Goal: Task Accomplishment & Management: Manage account settings

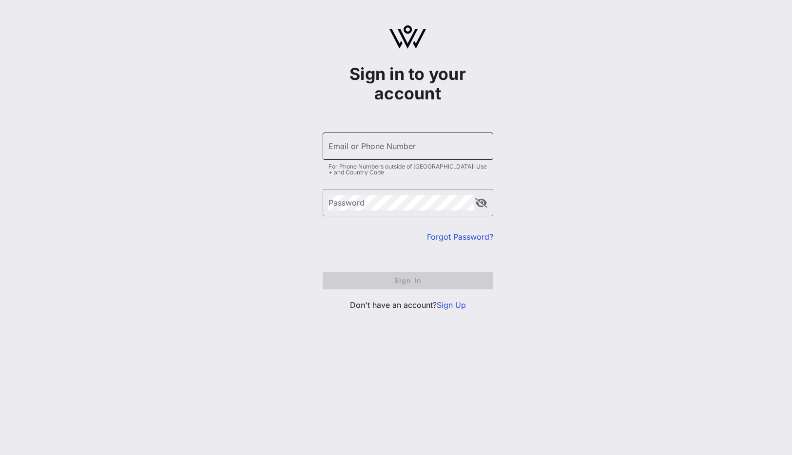
click at [366, 148] on input "Email or Phone Number" at bounding box center [407, 146] width 159 height 16
click at [228, 52] on div "Sign in to your account ​ Email or Phone Number For Phone Numbers outside of [G…" at bounding box center [407, 172] width 769 height 344
click at [358, 157] on div "Email or Phone Number" at bounding box center [407, 146] width 159 height 27
click at [354, 139] on div "Email or Phone Number" at bounding box center [407, 146] width 159 height 27
click at [358, 146] on input "Email or Phone Number" at bounding box center [407, 146] width 159 height 16
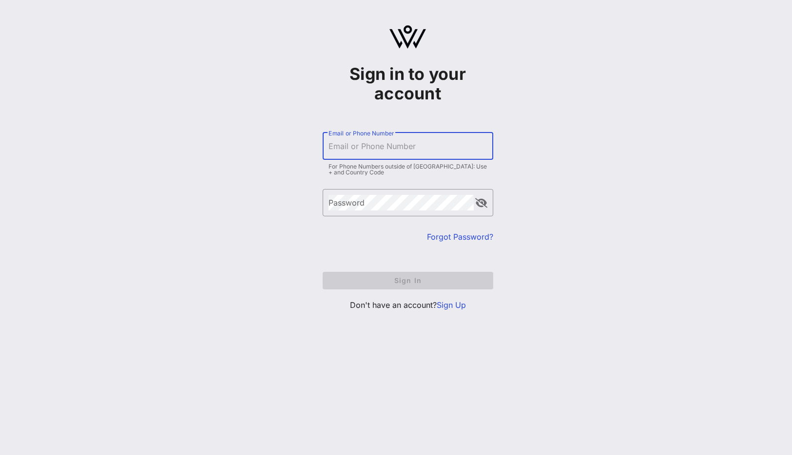
type input "[EMAIL_ADDRESS][DOMAIN_NAME]"
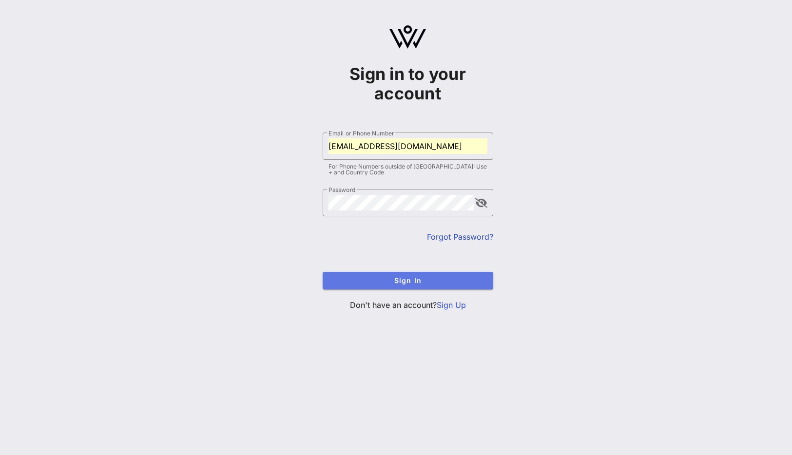
click at [393, 276] on button "Sign In" at bounding box center [408, 281] width 171 height 18
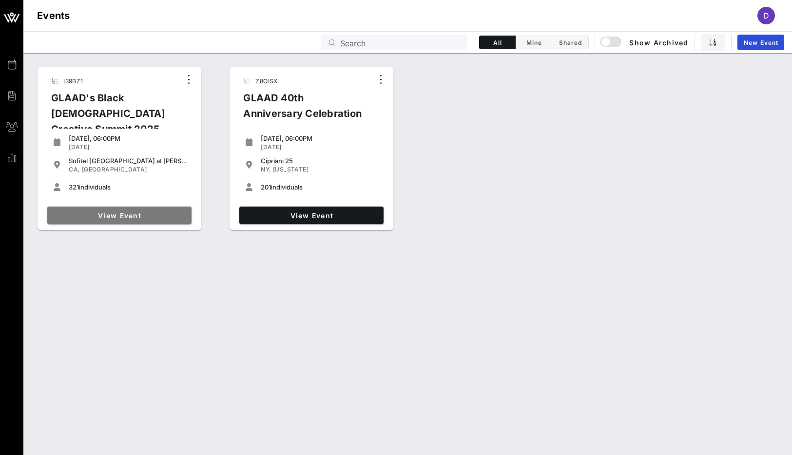
click at [144, 219] on link "View Event" at bounding box center [119, 216] width 144 height 18
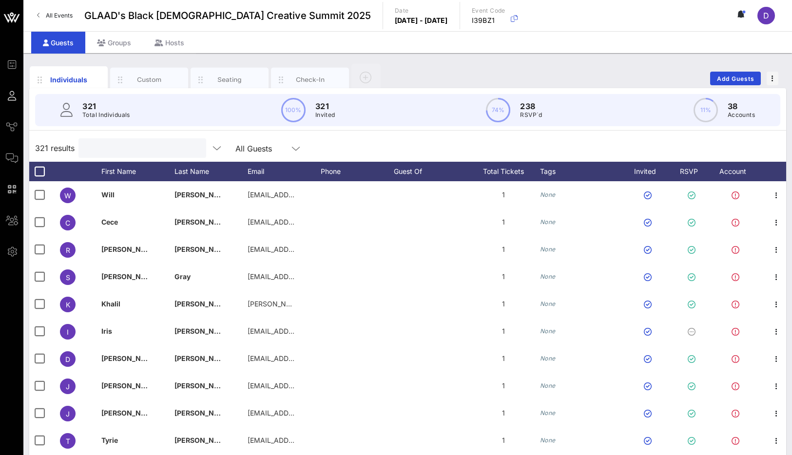
click at [128, 152] on input "text" at bounding box center [141, 148] width 114 height 13
paste input "Malukanoa,"
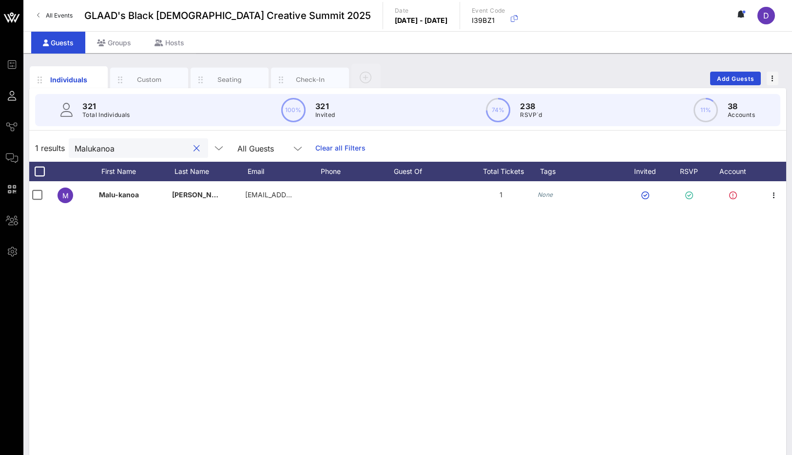
scroll to position [0, 2]
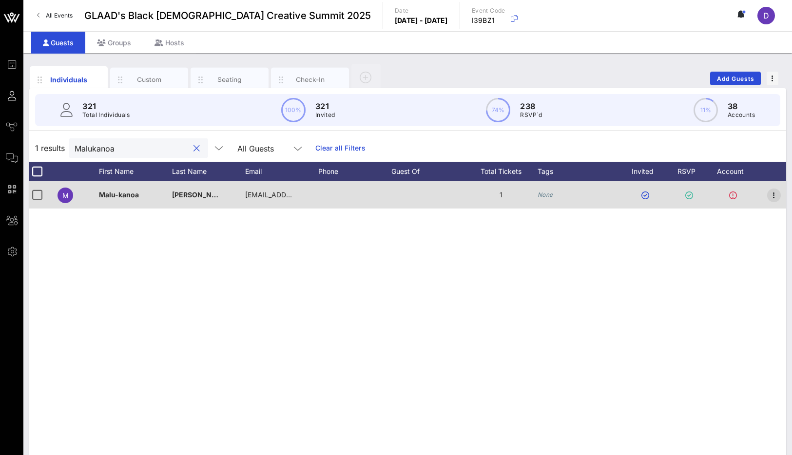
type input "Malukanoa"
click at [770, 196] on icon "button" at bounding box center [774, 196] width 12 height 12
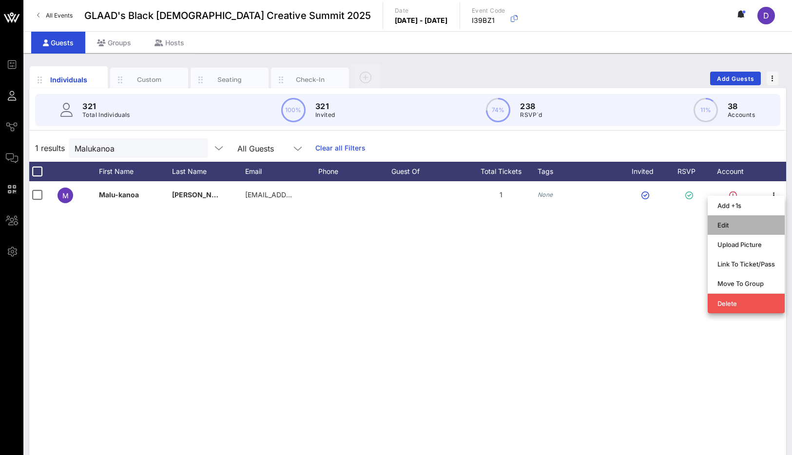
click at [720, 225] on div "Edit" at bounding box center [746, 225] width 58 height 8
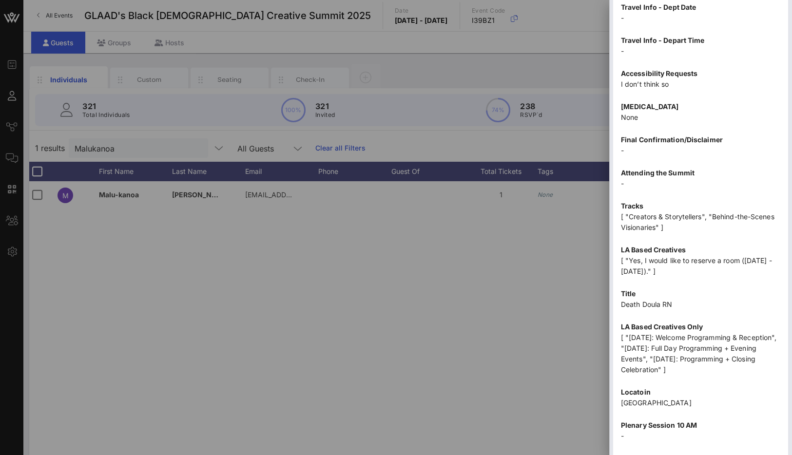
scroll to position [1075, 0]
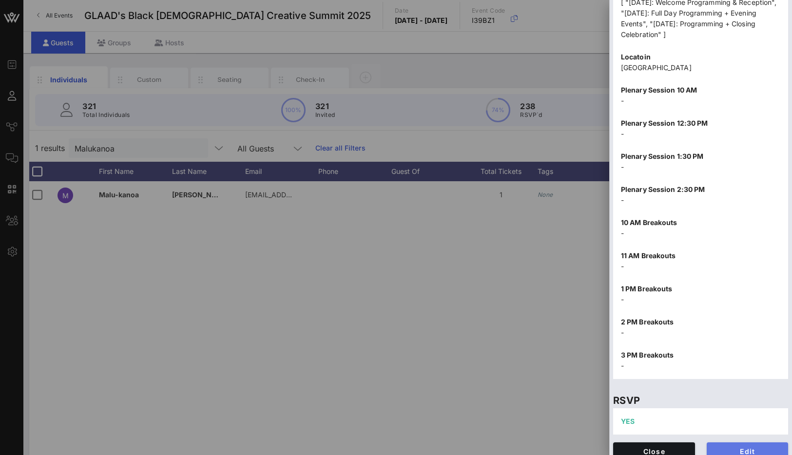
click at [740, 447] on span "Edit" at bounding box center [747, 451] width 66 height 8
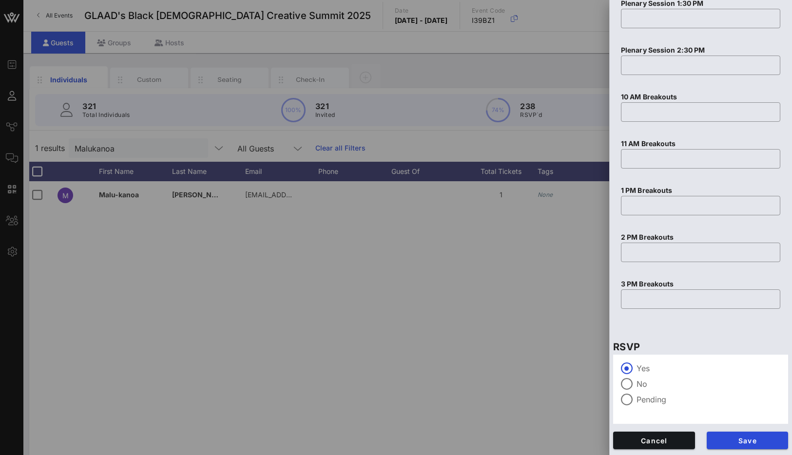
scroll to position [28, 0]
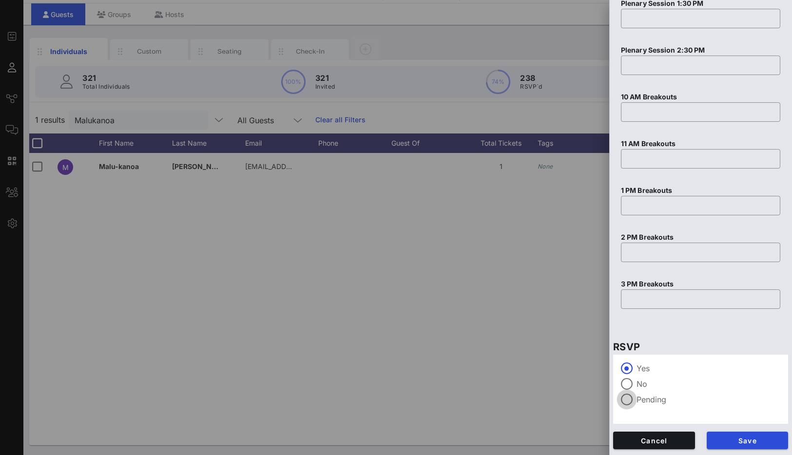
click at [630, 401] on div at bounding box center [626, 399] width 17 height 17
click at [757, 442] on span "Save" at bounding box center [747, 441] width 66 height 8
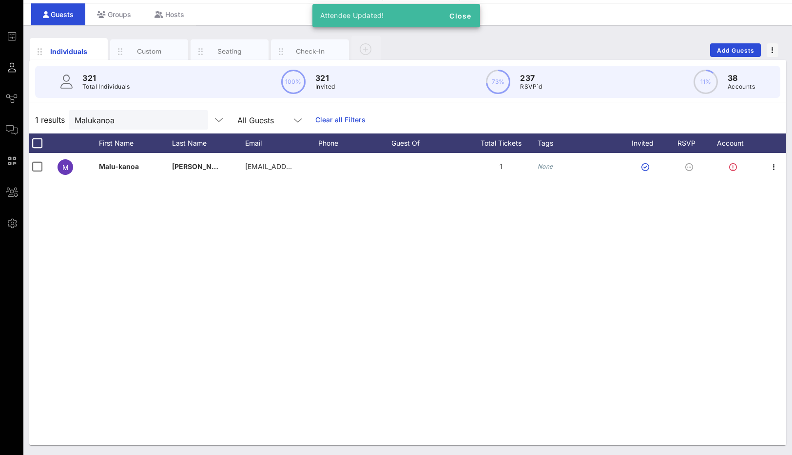
click at [668, 336] on div "M Malu-[PERSON_NAME] [PERSON_NAME][EMAIL_ADDRESS][PERSON_NAME][DOMAIN_NAME] 1 N…" at bounding box center [407, 299] width 757 height 292
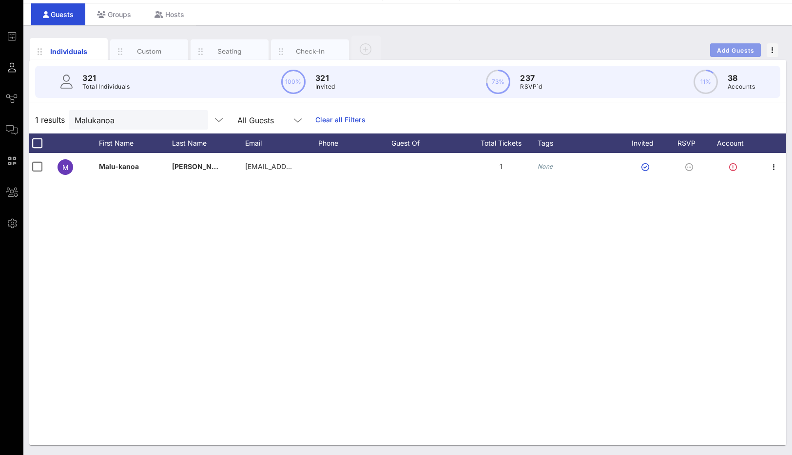
click at [738, 48] on span "Add Guests" at bounding box center [735, 50] width 38 height 7
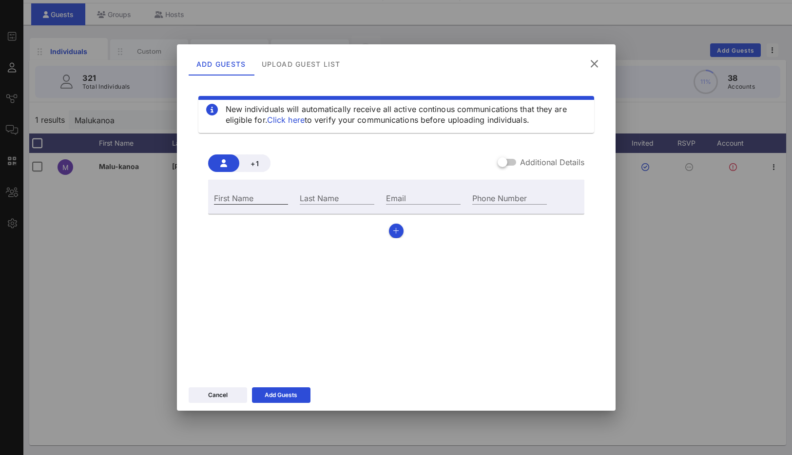
click at [238, 195] on input "First Name" at bounding box center [251, 198] width 75 height 13
paste input "[PERSON_NAME]"
type input "[PERSON_NAME]"
click at [327, 199] on input "Last Name" at bounding box center [337, 198] width 75 height 13
paste input "[PERSON_NAME]"
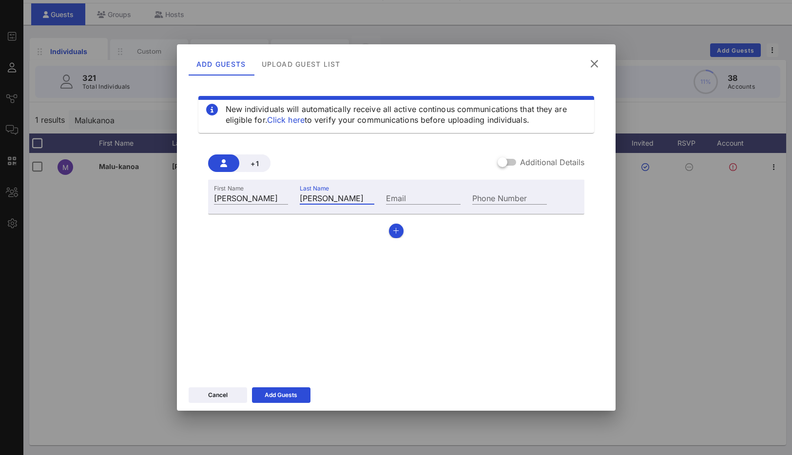
type input "[PERSON_NAME]"
click at [429, 193] on input "Email" at bounding box center [423, 198] width 75 height 13
paste input "[PERSON_NAME][EMAIL_ADDRESS][DOMAIN_NAME]"
type input "[PERSON_NAME][EMAIL_ADDRESS][DOMAIN_NAME]"
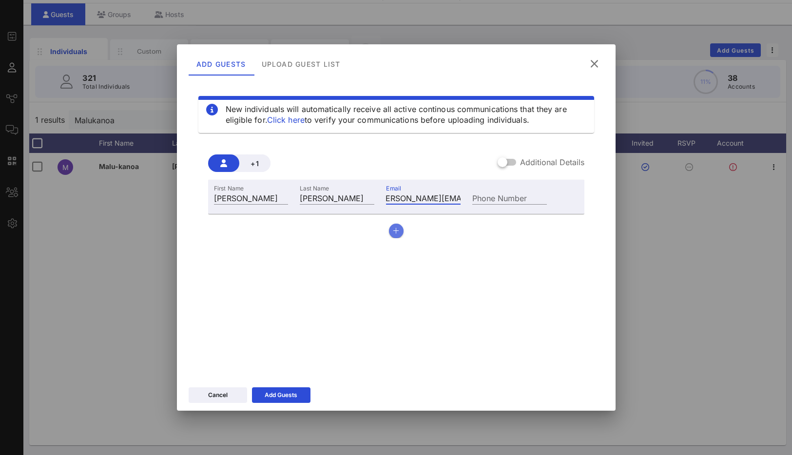
scroll to position [0, 0]
click at [395, 233] on icon "button" at bounding box center [396, 231] width 6 height 7
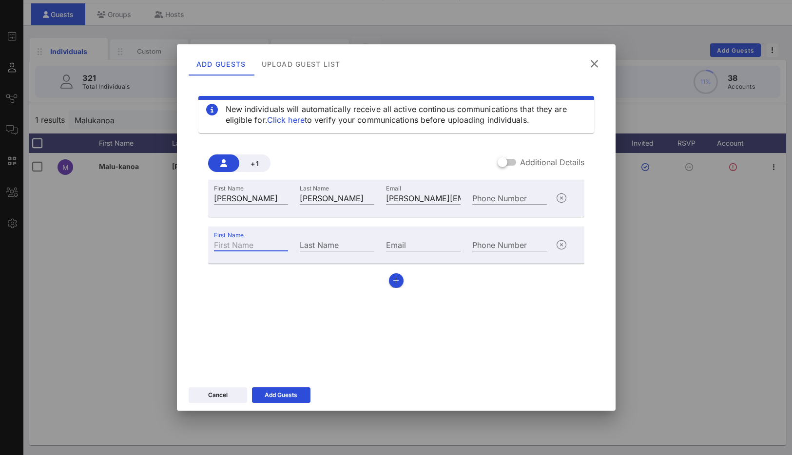
click at [250, 241] on input "First Name" at bounding box center [251, 244] width 75 height 13
paste input "Jazimar"
type input "Jazimar"
click at [327, 234] on div "Last Name" at bounding box center [337, 244] width 86 height 26
click at [333, 244] on input "Last Name" at bounding box center [337, 244] width 75 height 13
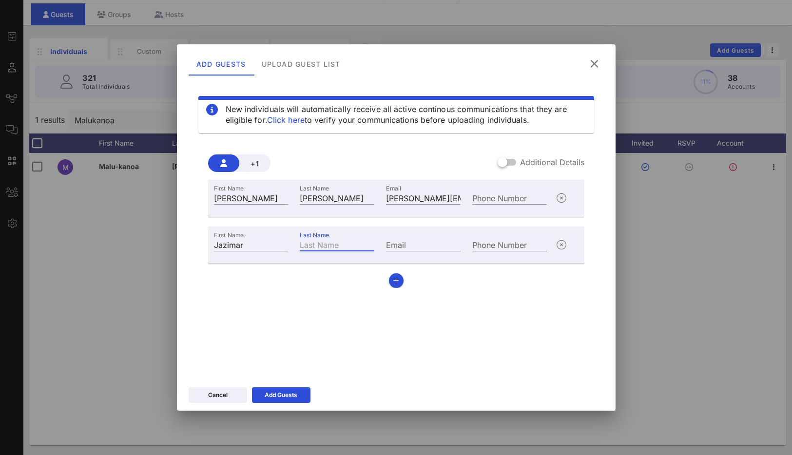
paste input "[PERSON_NAME]"
type input "[PERSON_NAME]"
click at [428, 242] on input "Email" at bounding box center [423, 244] width 75 height 13
paste input "[EMAIL_ADDRESS][DOMAIN_NAME]"
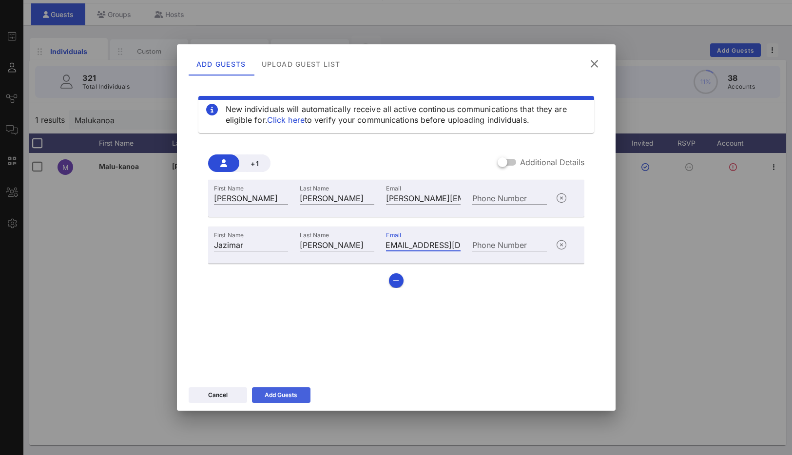
type input "[EMAIL_ADDRESS][DOMAIN_NAME]"
click at [293, 391] on div "Add Guests" at bounding box center [281, 395] width 33 height 10
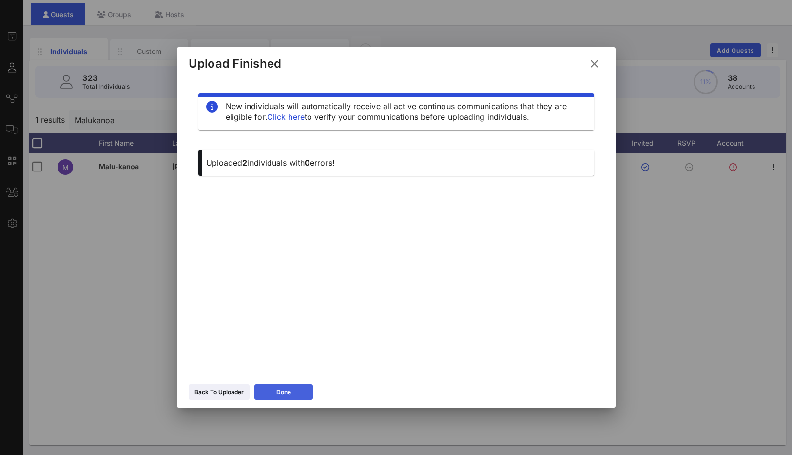
click at [287, 393] on div "Done" at bounding box center [283, 392] width 15 height 10
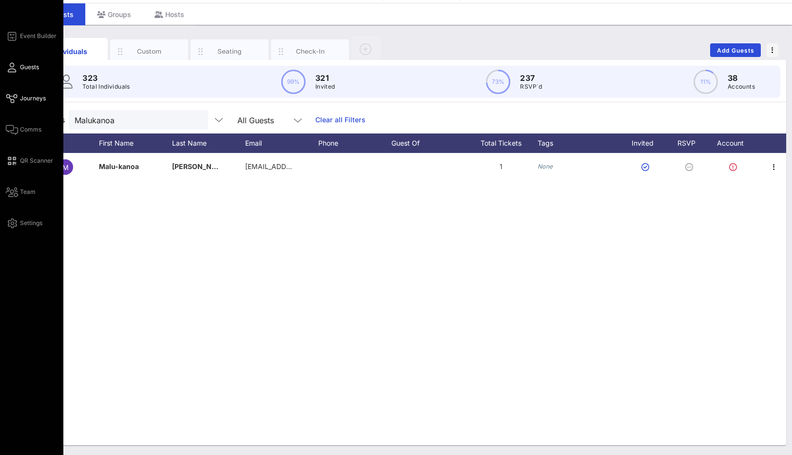
click at [25, 96] on span "Journeys" at bounding box center [33, 98] width 26 height 9
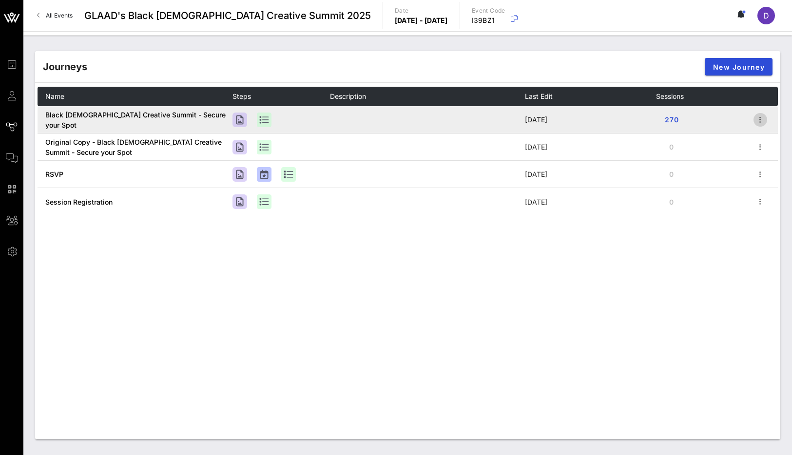
click at [765, 115] on icon "button" at bounding box center [760, 120] width 12 height 12
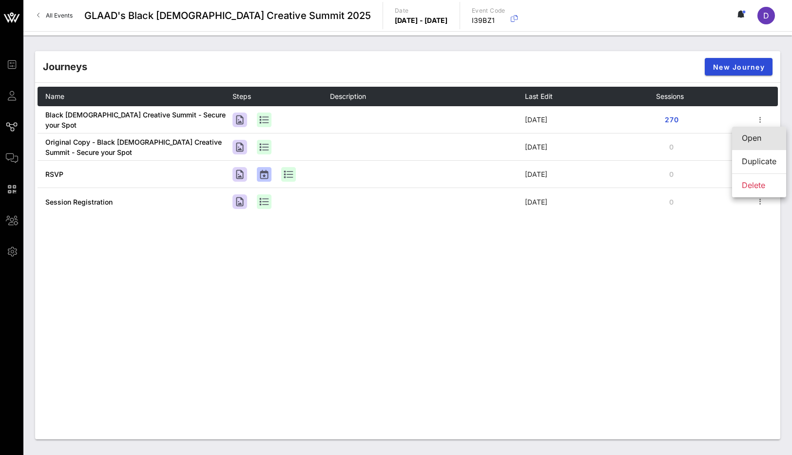
click at [751, 138] on div "Open" at bounding box center [759, 138] width 35 height 9
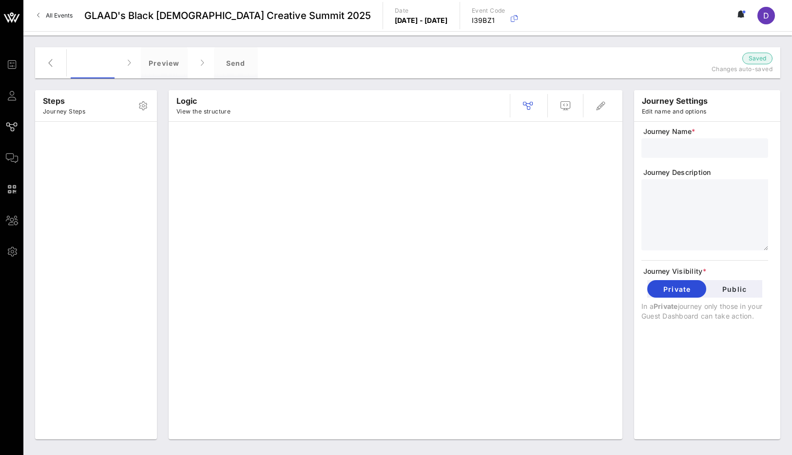
type input "Black [DEMOGRAPHIC_DATA] Creative Summit - Secure your Spot"
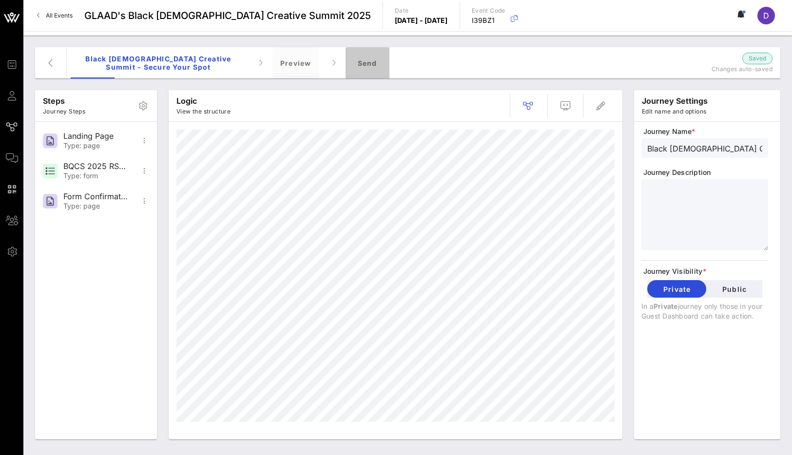
click at [367, 65] on div "Send" at bounding box center [368, 62] width 44 height 31
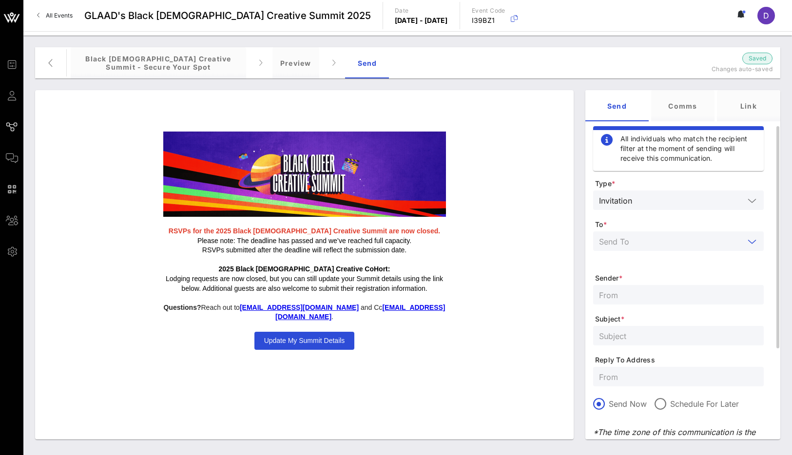
click at [653, 237] on input "text" at bounding box center [671, 241] width 145 height 13
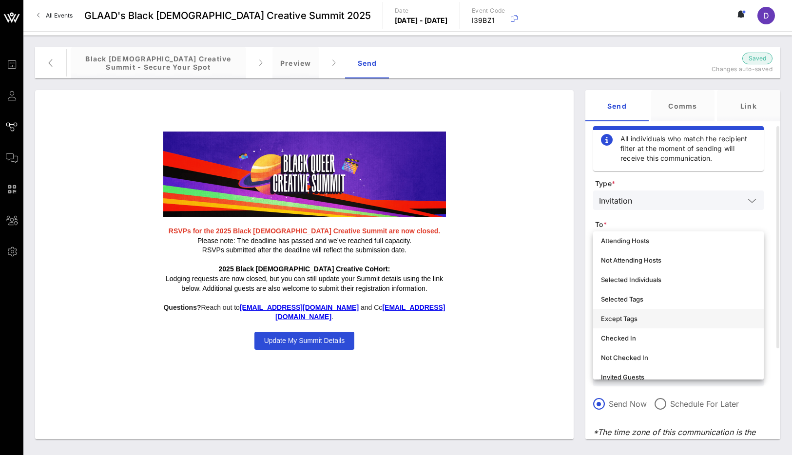
scroll to position [29, 0]
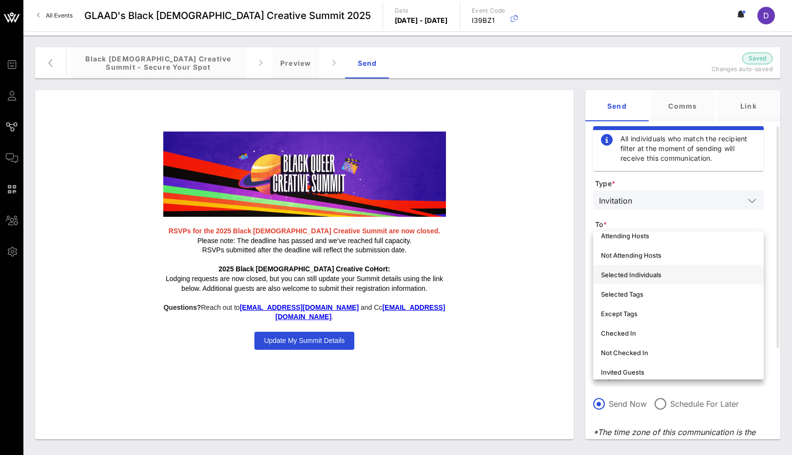
click at [667, 272] on div "Selected Individuals" at bounding box center [678, 275] width 155 height 8
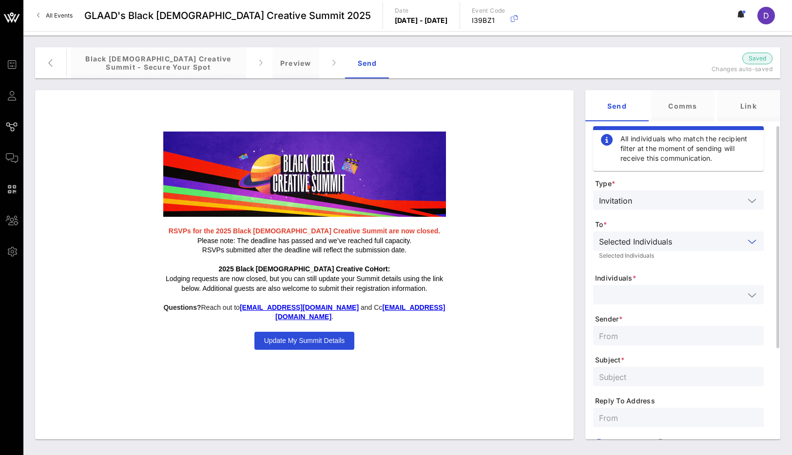
click at [647, 294] on input "text" at bounding box center [671, 294] width 145 height 13
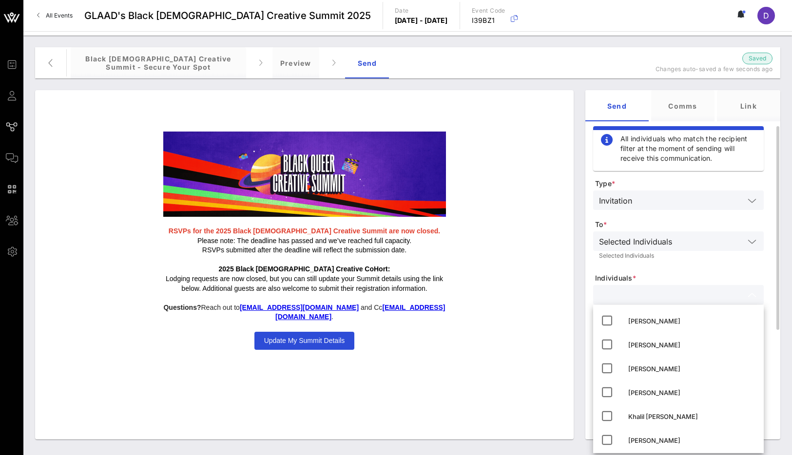
click at [626, 296] on input "text" at bounding box center [671, 294] width 145 height 13
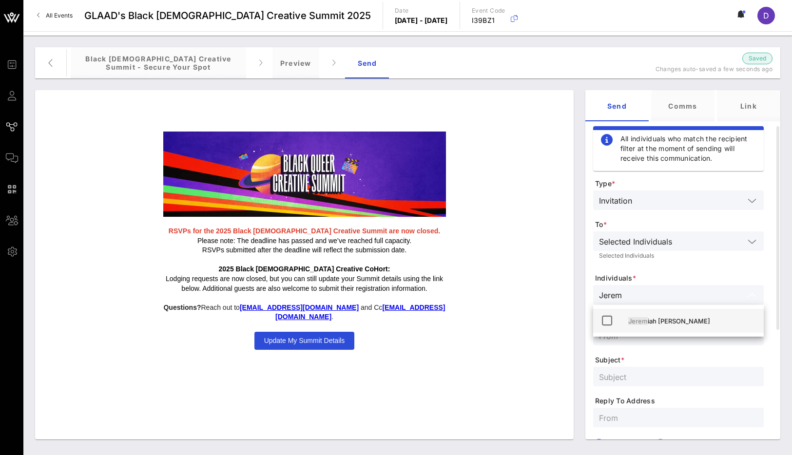
click at [628, 318] on span "Jerem" at bounding box center [637, 321] width 19 height 8
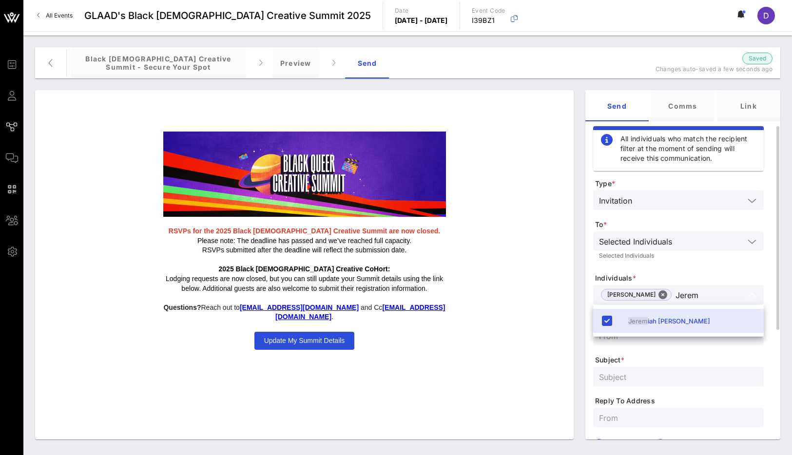
click at [686, 295] on input "Jerem" at bounding box center [709, 294] width 69 height 13
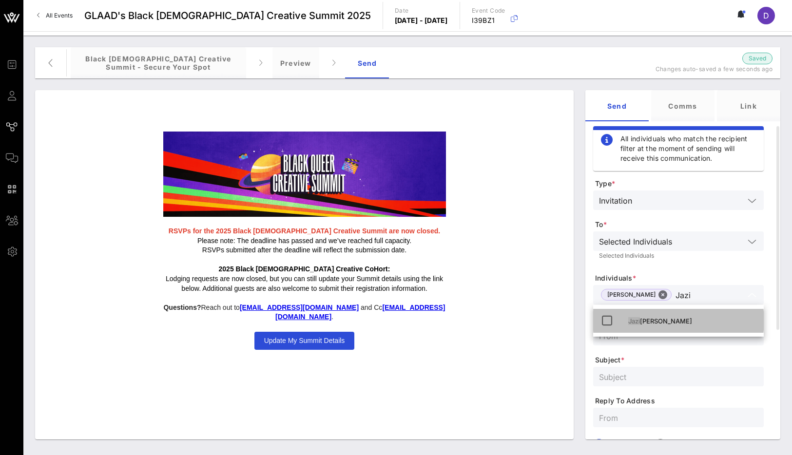
click at [684, 316] on div "[PERSON_NAME]" at bounding box center [692, 321] width 128 height 16
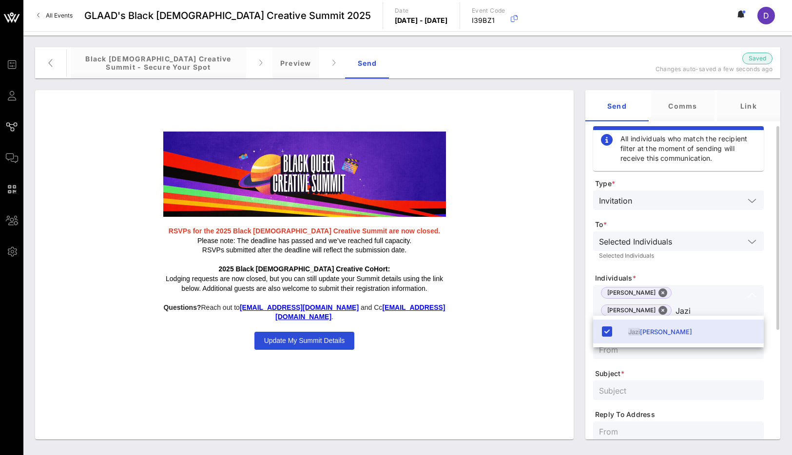
type input "Jazi"
click at [708, 257] on div "Selected Individuals" at bounding box center [678, 256] width 159 height 6
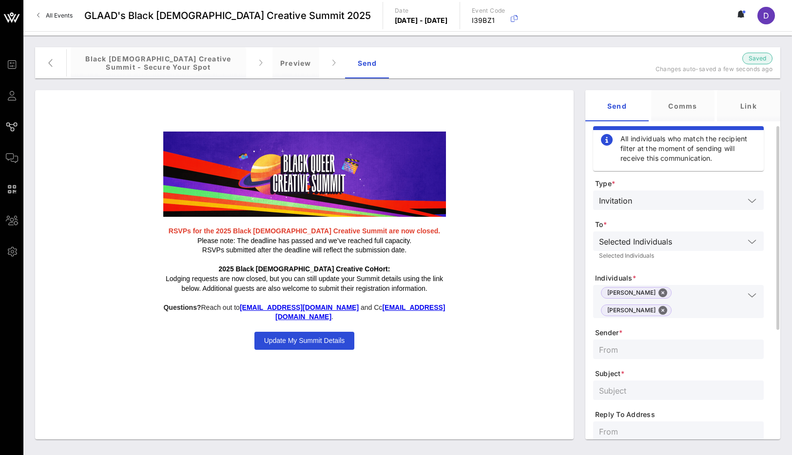
click at [643, 343] on input "text" at bounding box center [678, 349] width 159 height 13
type input "[EMAIL_ADDRESS][DOMAIN_NAME]"
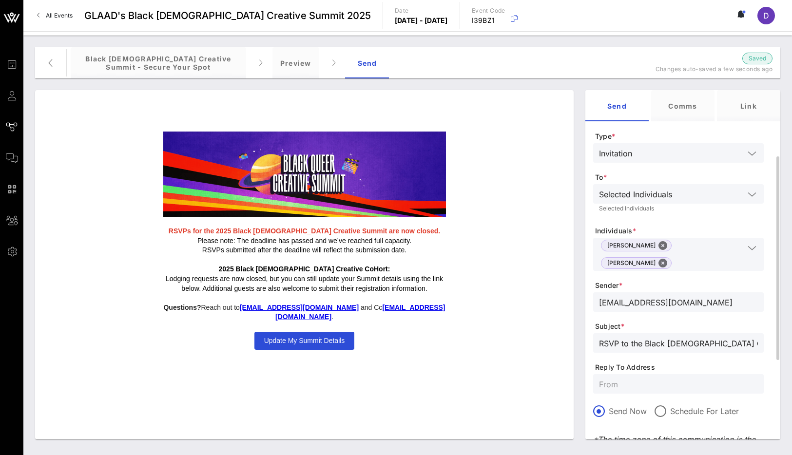
scroll to position [178, 0]
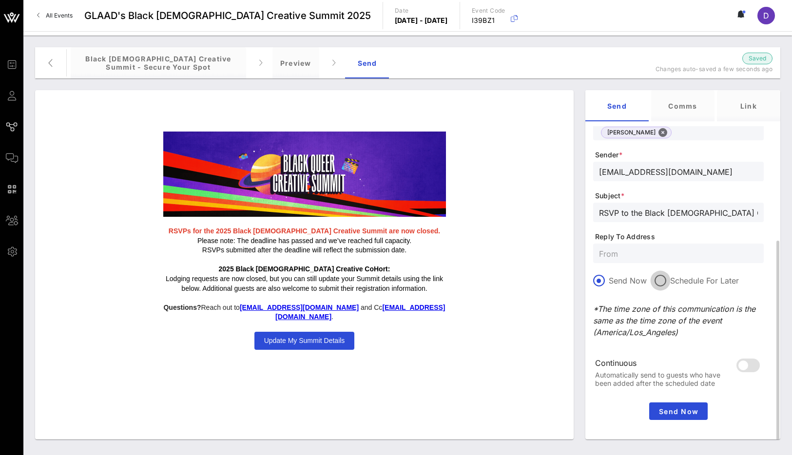
type input "RSVP to the Black [DEMOGRAPHIC_DATA] Creative Summit"
click at [654, 272] on div at bounding box center [660, 280] width 17 height 17
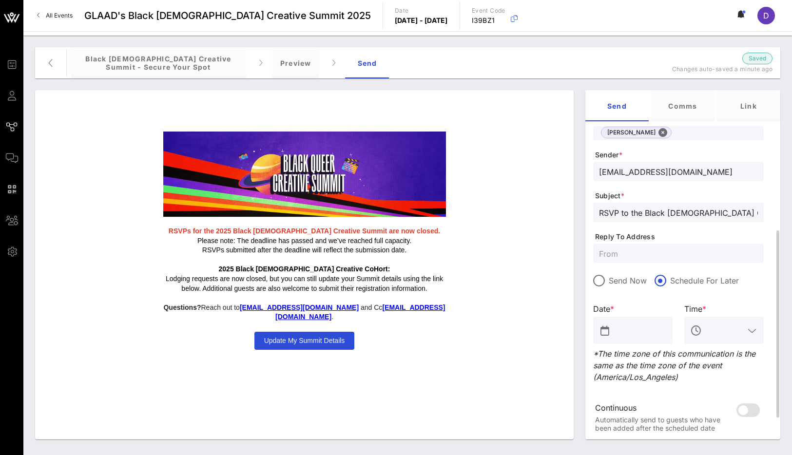
click at [655, 323] on input "text" at bounding box center [640, 331] width 54 height 16
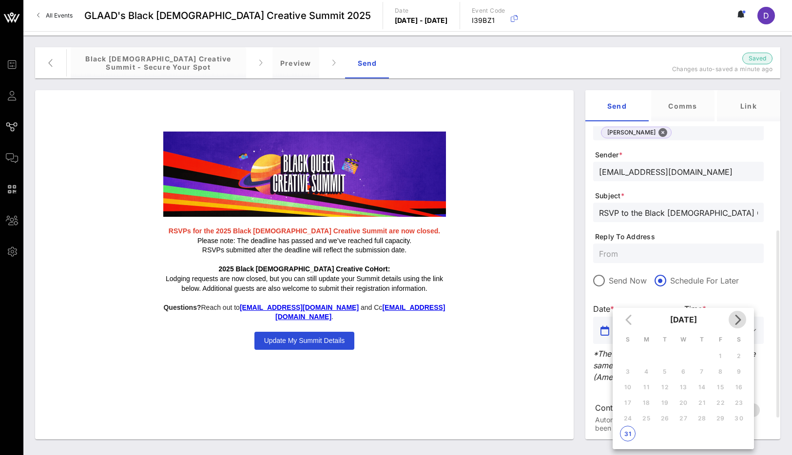
click at [738, 317] on icon "Next month" at bounding box center [737, 320] width 12 height 12
click at [642, 353] on div "1" at bounding box center [646, 355] width 16 height 7
type input "[DATE]"
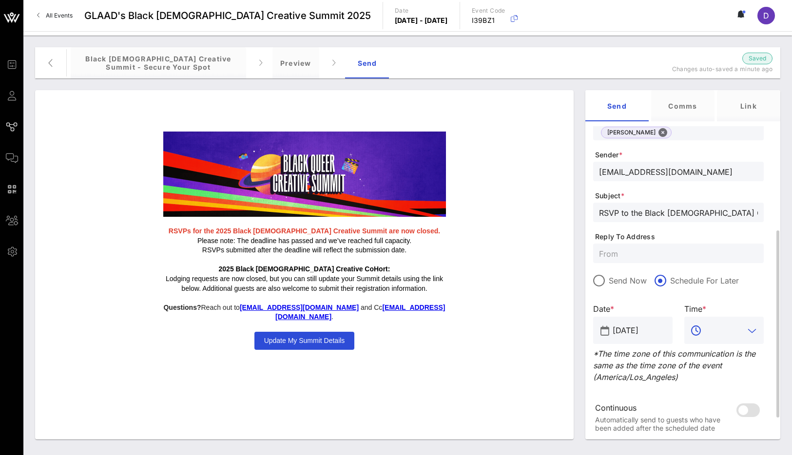
click at [736, 323] on input "text" at bounding box center [724, 331] width 40 height 16
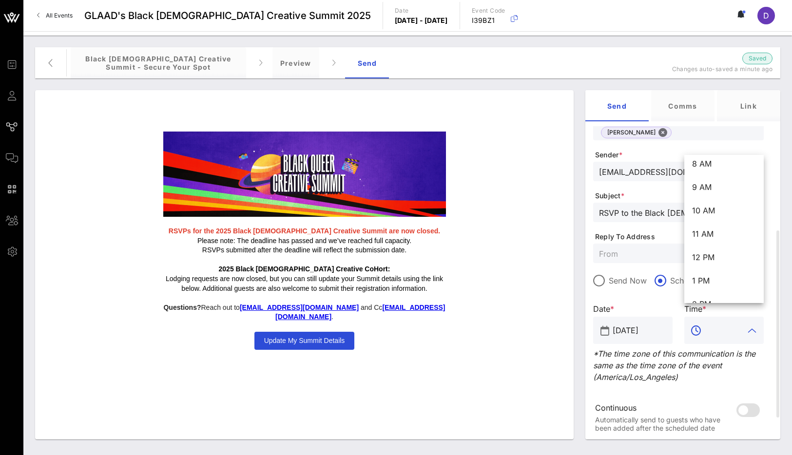
scroll to position [211, 0]
click at [702, 193] on div "10 AM" at bounding box center [724, 192] width 64 height 9
type input "10 AM"
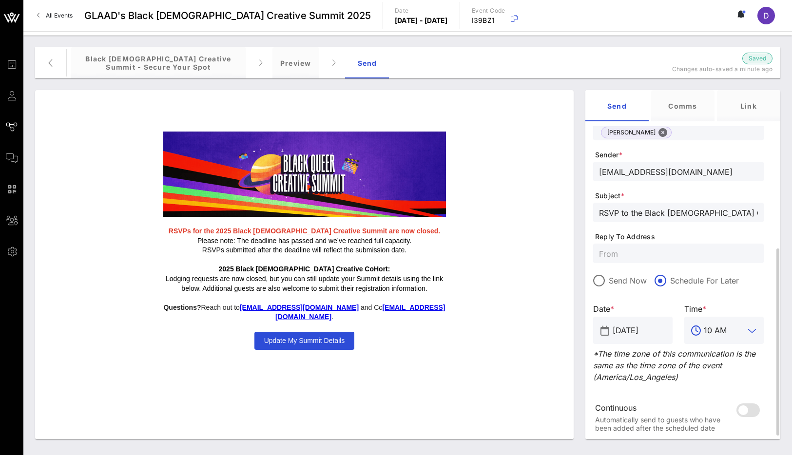
scroll to position [223, 0]
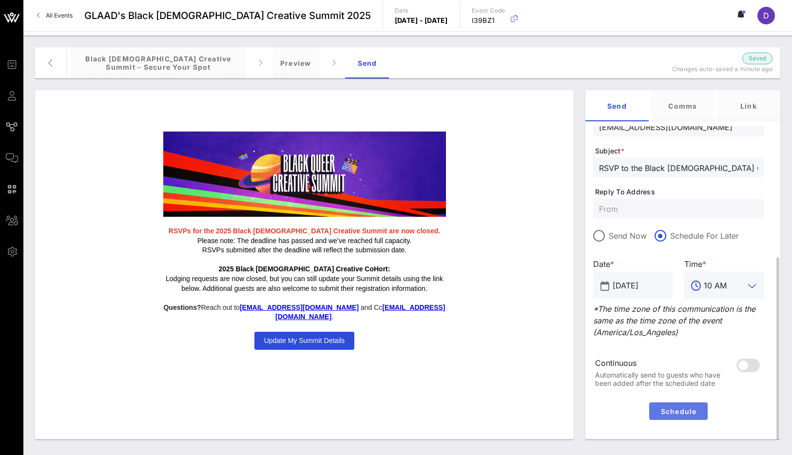
click at [684, 404] on button "Schedule" at bounding box center [678, 412] width 58 height 18
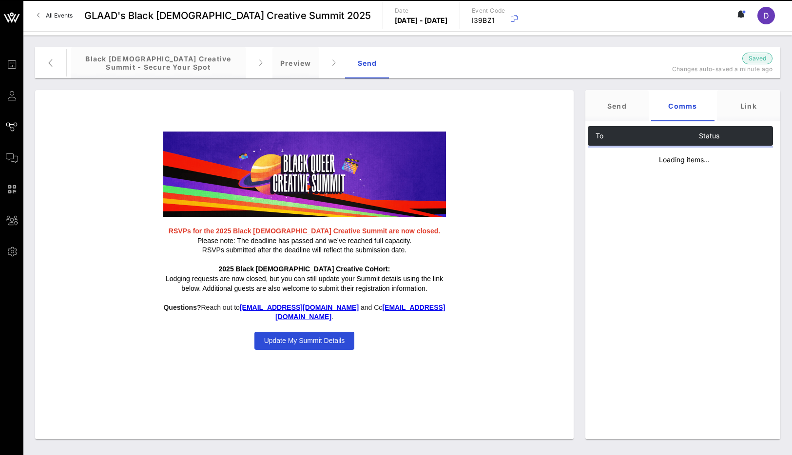
scroll to position [0, 0]
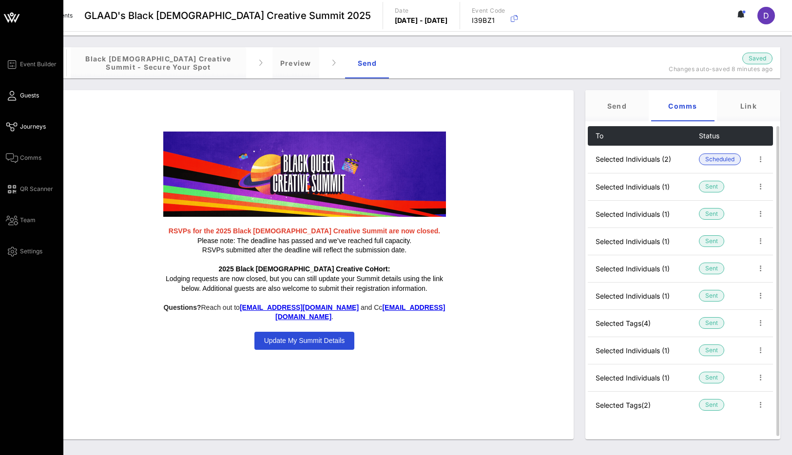
click at [13, 96] on icon at bounding box center [12, 95] width 12 height 1
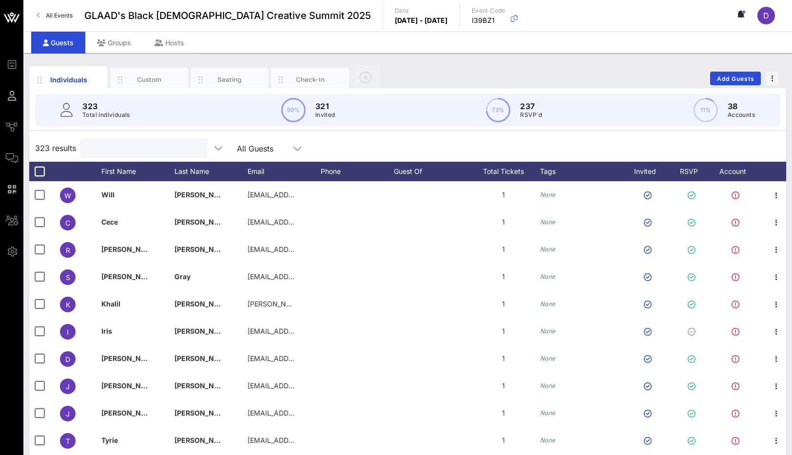
click at [135, 144] on input "text" at bounding box center [143, 148] width 114 height 13
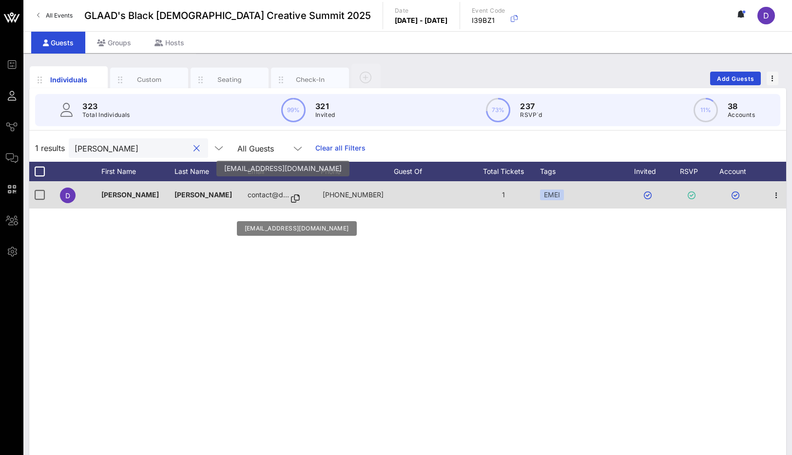
scroll to position [0, 2]
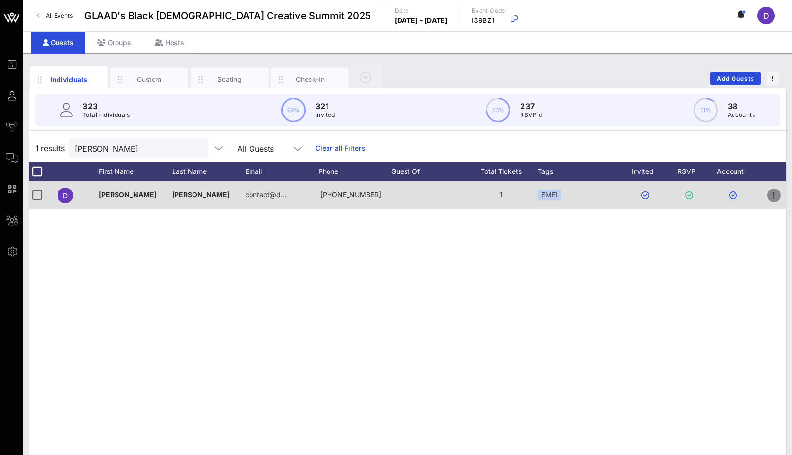
click at [774, 198] on icon "button" at bounding box center [774, 196] width 12 height 12
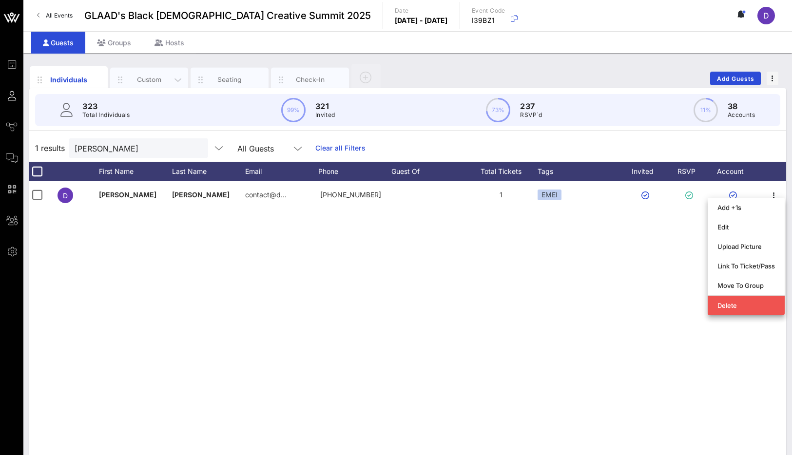
click at [145, 72] on div "Custom" at bounding box center [149, 80] width 78 height 24
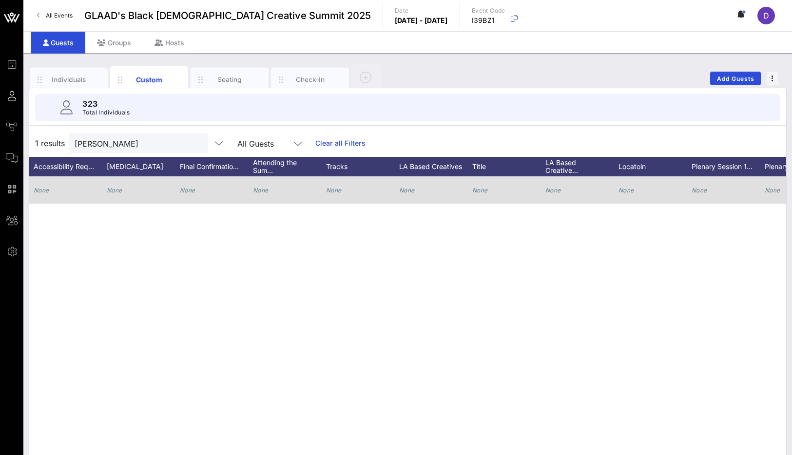
scroll to position [0, 897]
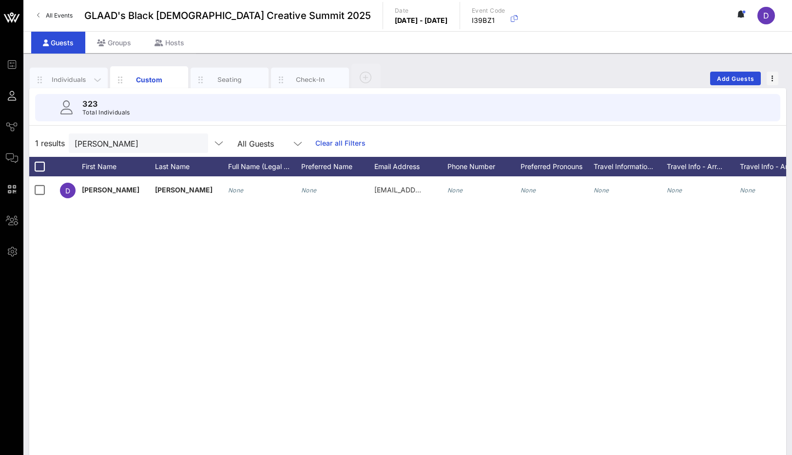
click at [73, 76] on div "Individuals" at bounding box center [68, 79] width 43 height 9
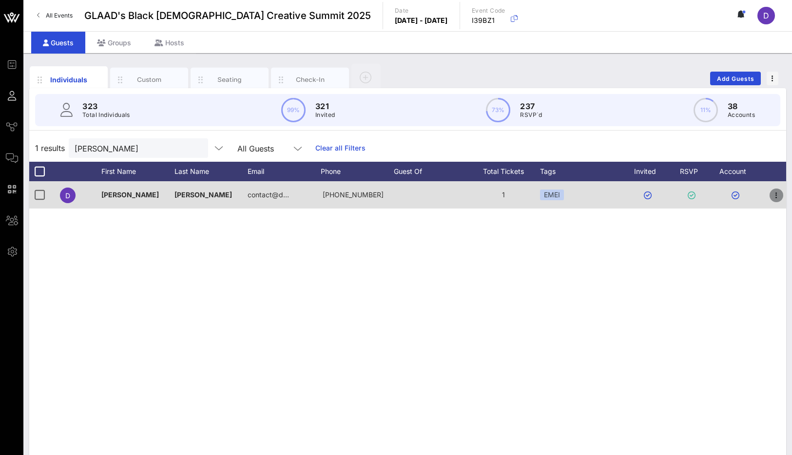
click at [774, 200] on icon "button" at bounding box center [776, 196] width 12 height 12
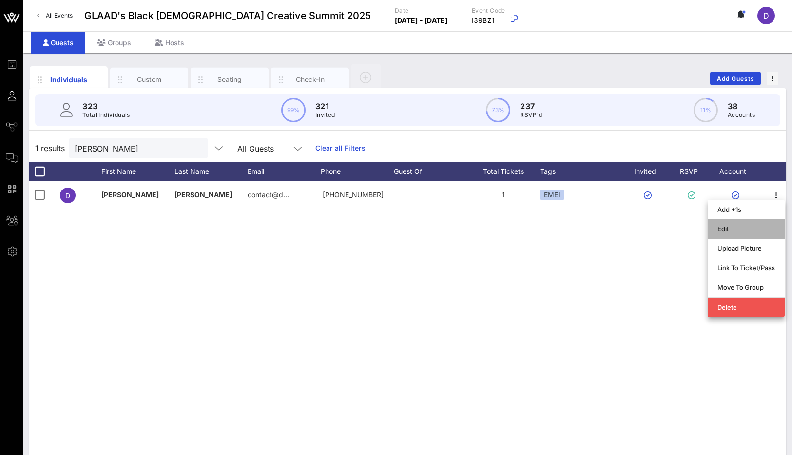
click at [753, 225] on div "Edit" at bounding box center [746, 229] width 58 height 8
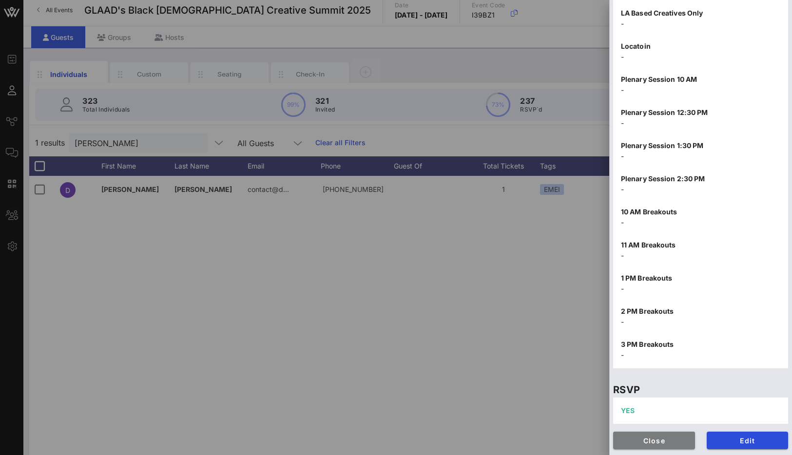
click at [672, 444] on span "Close" at bounding box center [654, 441] width 66 height 8
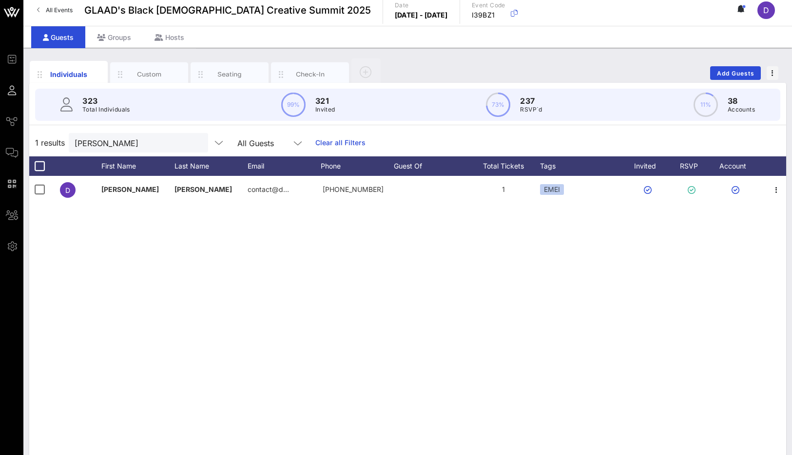
click at [553, 404] on div "D [PERSON_NAME][GEOGRAPHIC_DATA] contact@d… [PHONE_NUMBER] 1 EMEI" at bounding box center [407, 322] width 757 height 292
click at [142, 141] on input "[PERSON_NAME]" at bounding box center [132, 142] width 114 height 13
paste input "[EMAIL_ADDRESS][DOMAIN_NAME]"
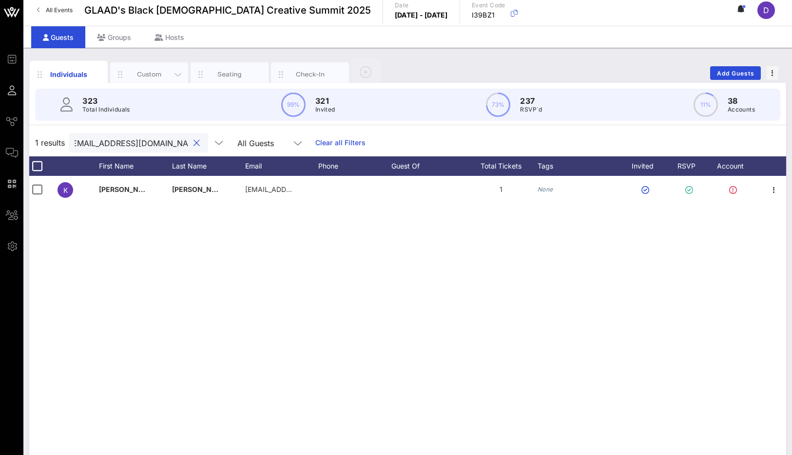
type input "[EMAIL_ADDRESS][DOMAIN_NAME]"
click at [154, 73] on div "Custom" at bounding box center [149, 74] width 43 height 9
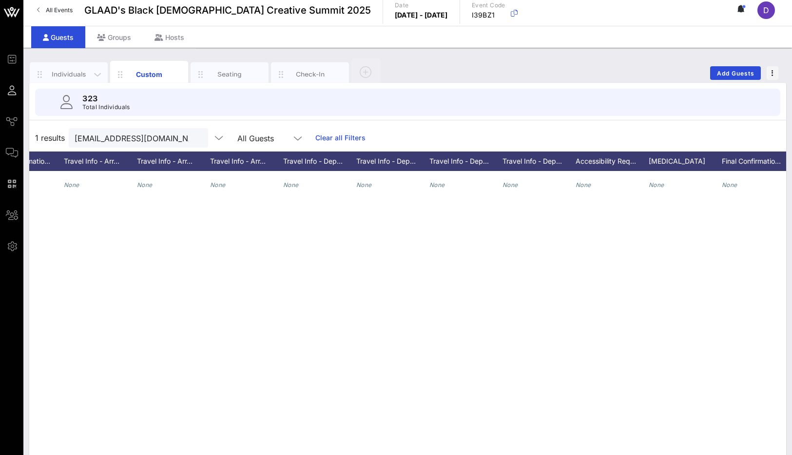
click at [78, 74] on div "Individuals" at bounding box center [68, 74] width 43 height 9
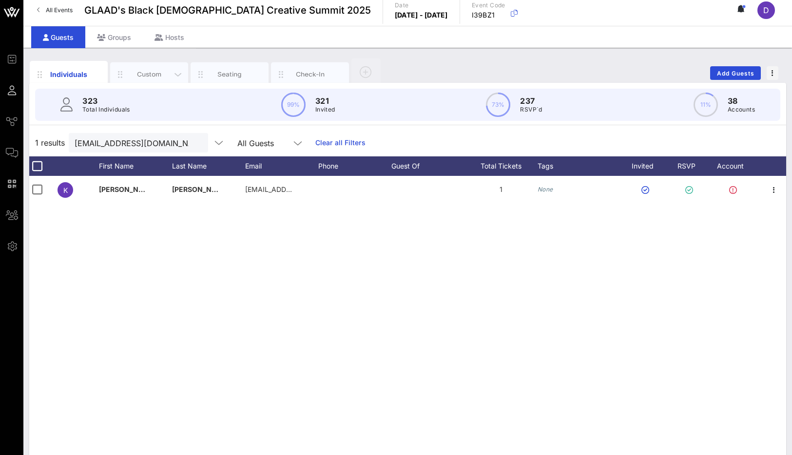
click at [149, 68] on div "Custom" at bounding box center [149, 74] width 78 height 24
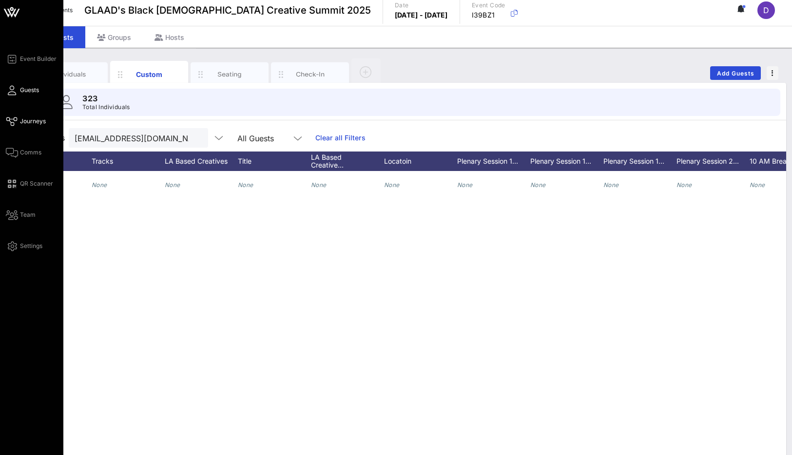
click at [19, 127] on link "Journeys" at bounding box center [26, 121] width 40 height 12
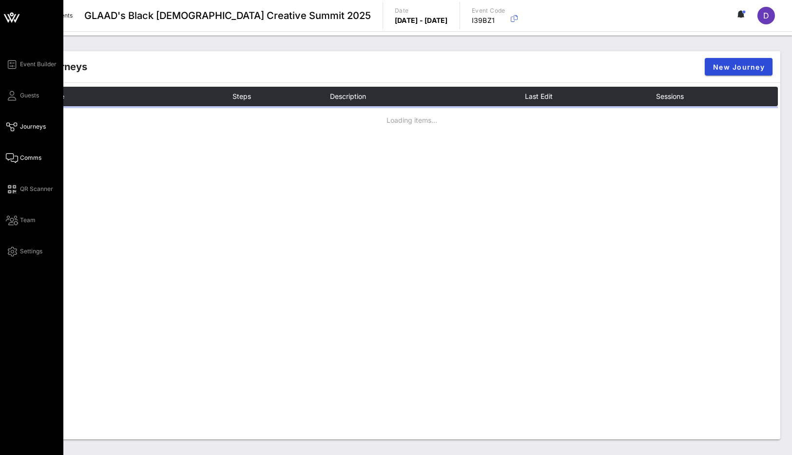
click at [26, 154] on span "Comms" at bounding box center [30, 158] width 21 height 9
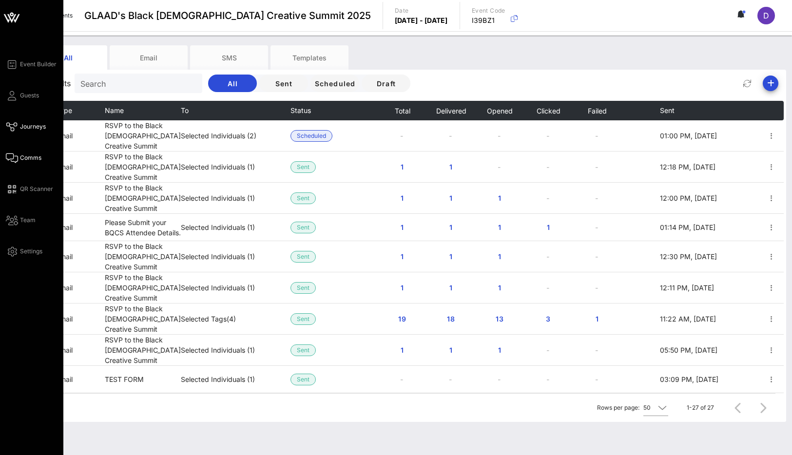
click at [15, 127] on icon at bounding box center [12, 126] width 12 height 1
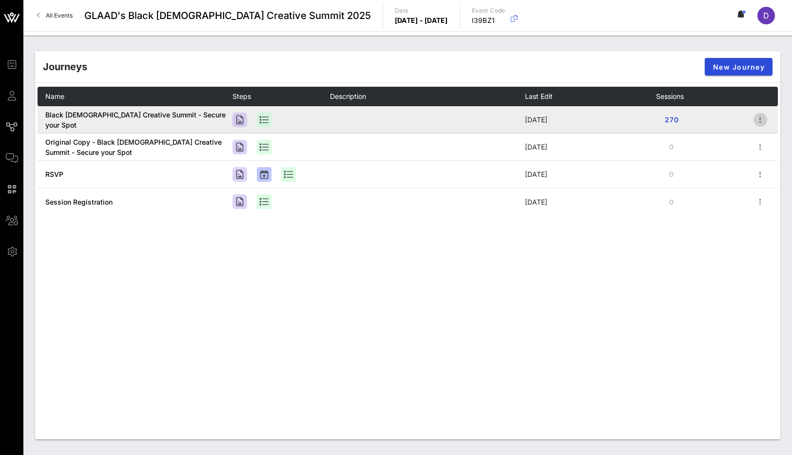
click at [759, 119] on icon "button" at bounding box center [760, 120] width 12 height 12
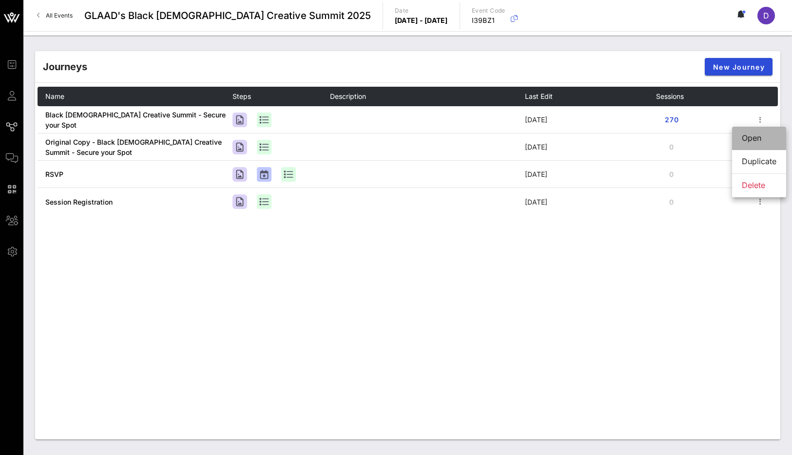
click at [755, 140] on div "Open" at bounding box center [759, 138] width 35 height 9
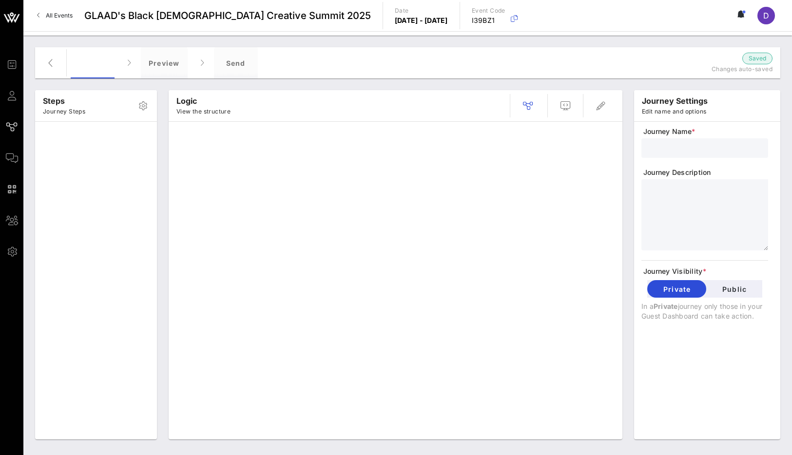
type input "Black [DEMOGRAPHIC_DATA] Creative Summit - Secure your Spot"
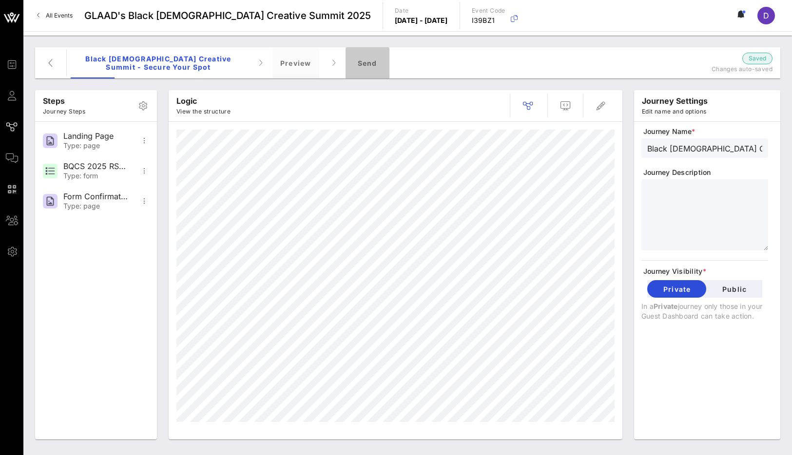
click at [373, 60] on div "Send" at bounding box center [368, 62] width 44 height 31
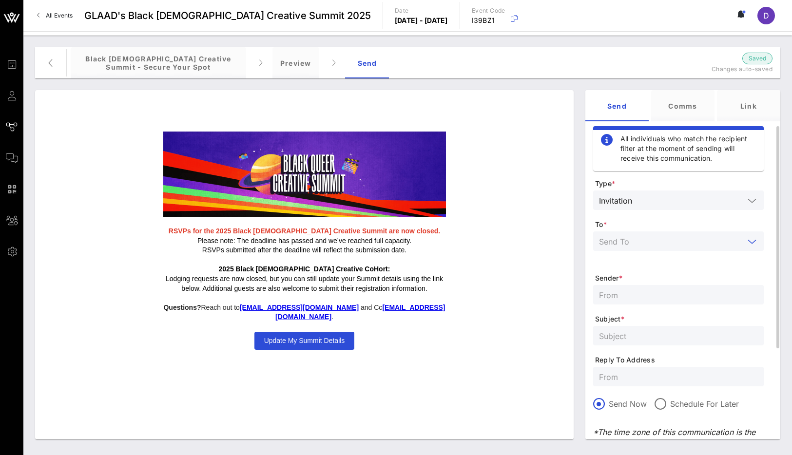
click at [659, 244] on input "text" at bounding box center [671, 241] width 145 height 13
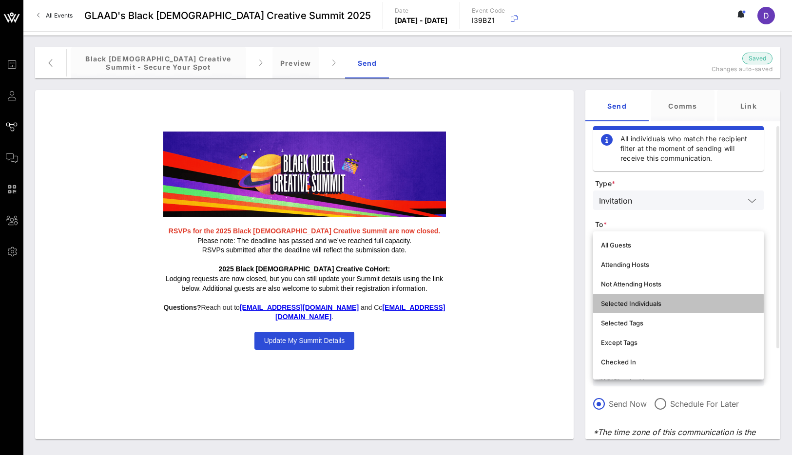
click at [653, 304] on div "Selected Individuals" at bounding box center [678, 304] width 155 height 8
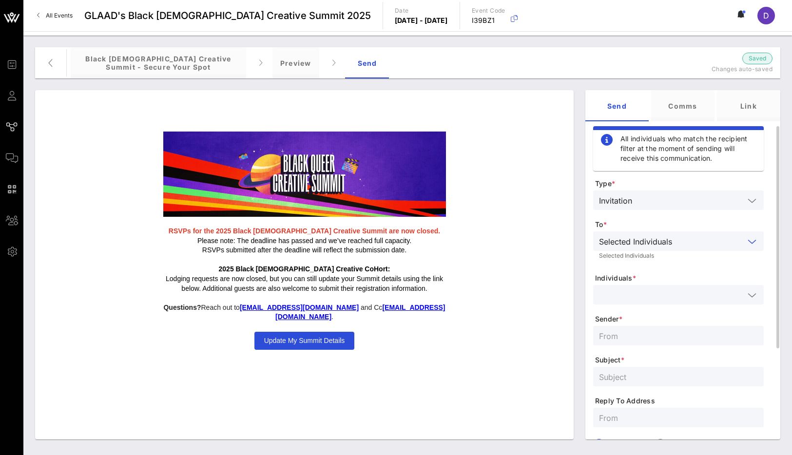
click at [650, 295] on input "text" at bounding box center [671, 294] width 145 height 13
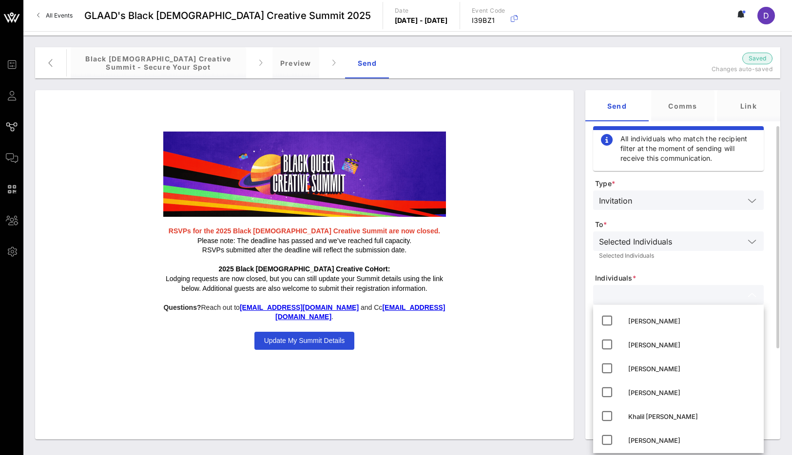
paste input "[EMAIL_ADDRESS][DOMAIN_NAME]"
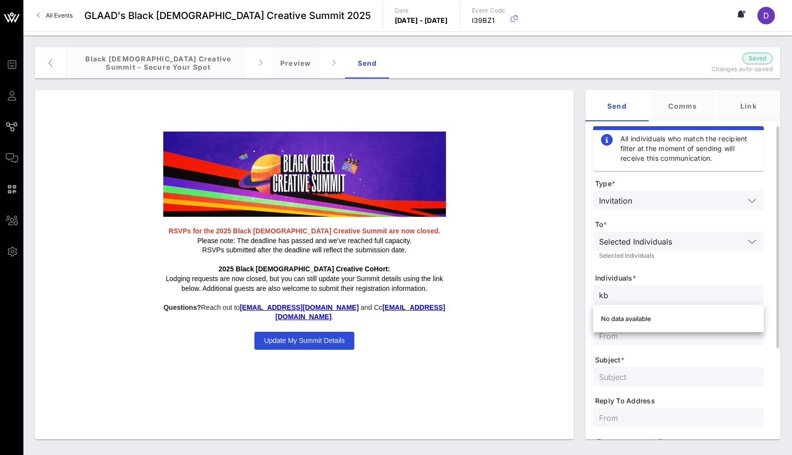
type input "k"
click at [644, 331] on div "[PERSON_NAME] e" at bounding box center [678, 321] width 171 height 24
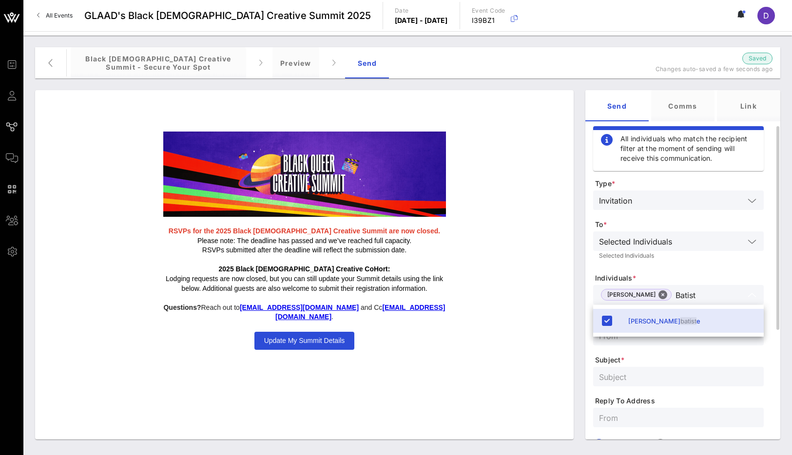
type input "Batist"
click at [677, 275] on span "Individuals *" at bounding box center [679, 278] width 169 height 10
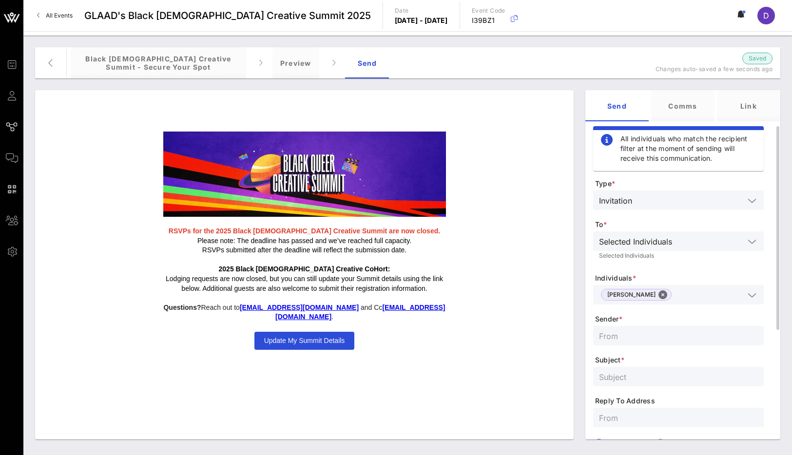
click at [656, 338] on input "text" at bounding box center [678, 335] width 159 height 13
type input "[EMAIL_ADDRESS][DOMAIN_NAME]"
type input "R"
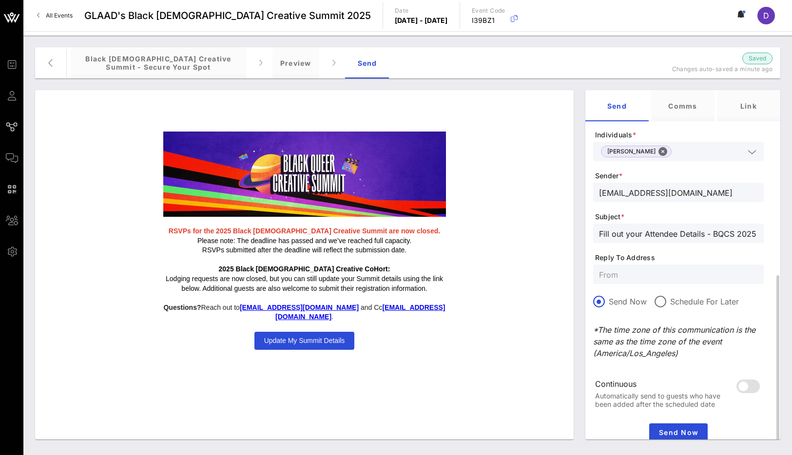
scroll to position [178, 0]
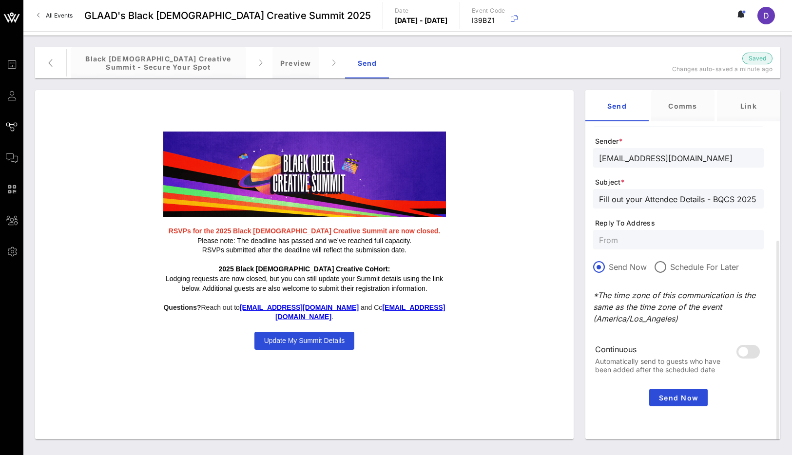
type input "Fill out your Attendee Details - BQCS 2025"
click at [683, 405] on button "Send Now" at bounding box center [678, 398] width 58 height 18
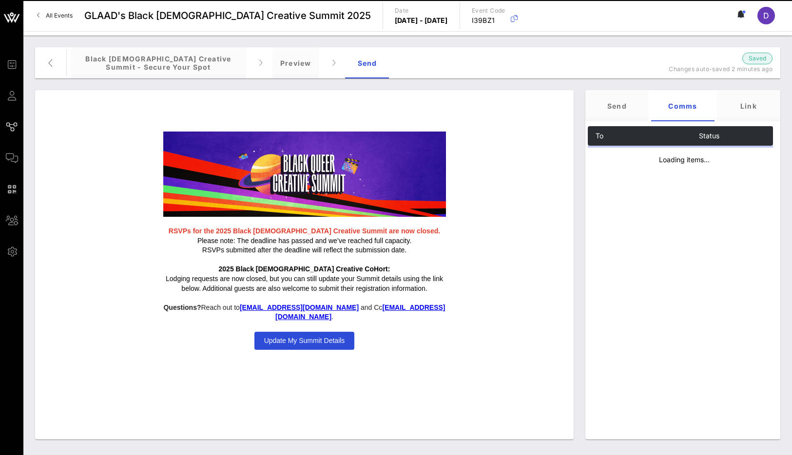
scroll to position [0, 0]
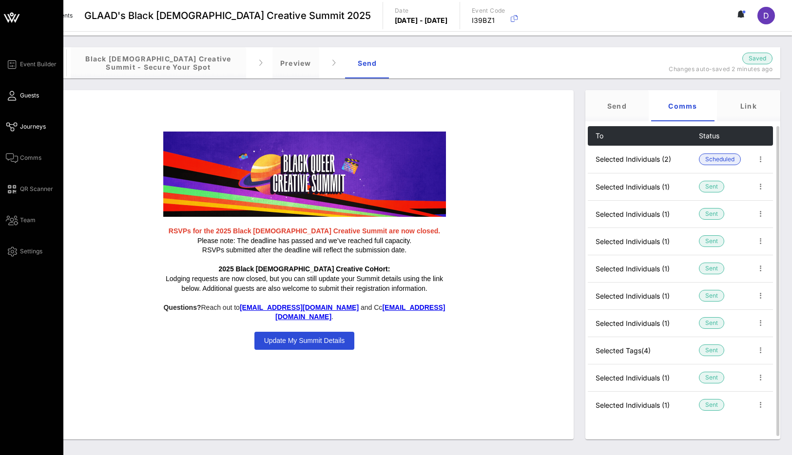
click at [25, 97] on span "Guests" at bounding box center [29, 95] width 19 height 9
